Goal: Submit feedback/report problem

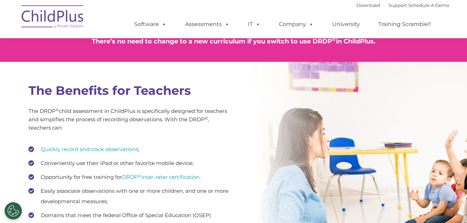
scroll to position [894, 0]
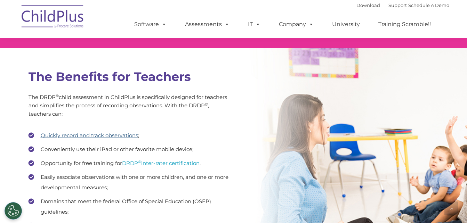
click at [108, 136] on link "Quickly record and track observations" at bounding box center [89, 135] width 97 height 7
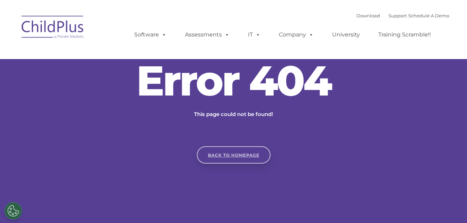
click at [237, 156] on link "Back to homepage" at bounding box center [234, 154] width 74 height 17
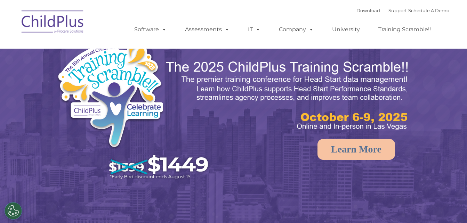
select select "MEDIUM"
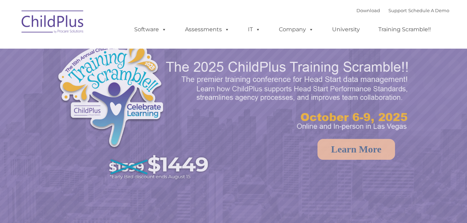
select select "MEDIUM"
